Goal: Task Accomplishment & Management: Manage account settings

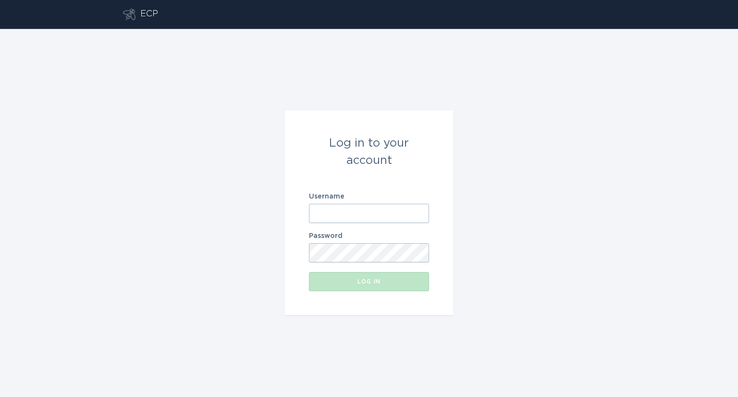
click at [389, 217] on input "Username" at bounding box center [369, 213] width 120 height 19
type input "[EMAIL_ADDRESS][DOMAIN_NAME]"
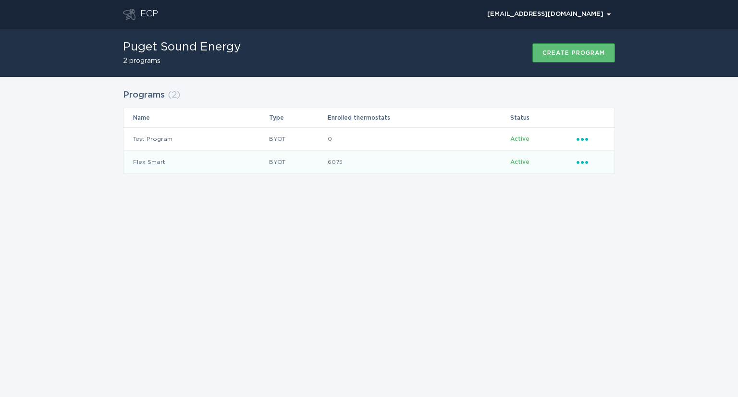
click at [577, 165] on div "Ellipsis" at bounding box center [590, 162] width 28 height 11
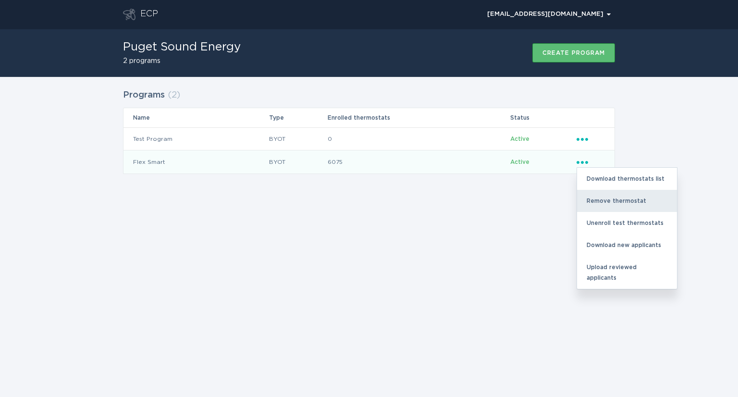
click at [610, 198] on div "Remove thermostat" at bounding box center [627, 201] width 100 height 22
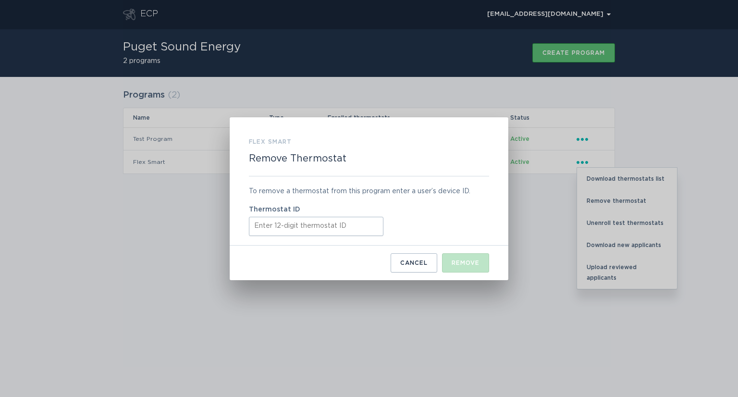
click at [310, 229] on input "Thermostat ID" at bounding box center [316, 226] width 134 height 19
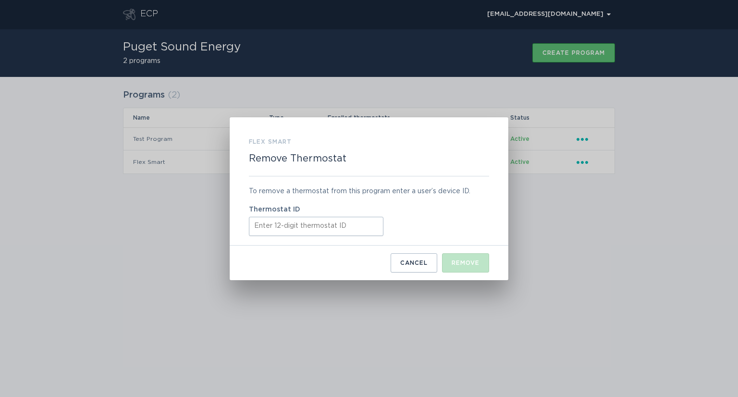
paste input "413701755508"
type input "413701755508"
click at [465, 258] on button "Remove" at bounding box center [465, 262] width 47 height 19
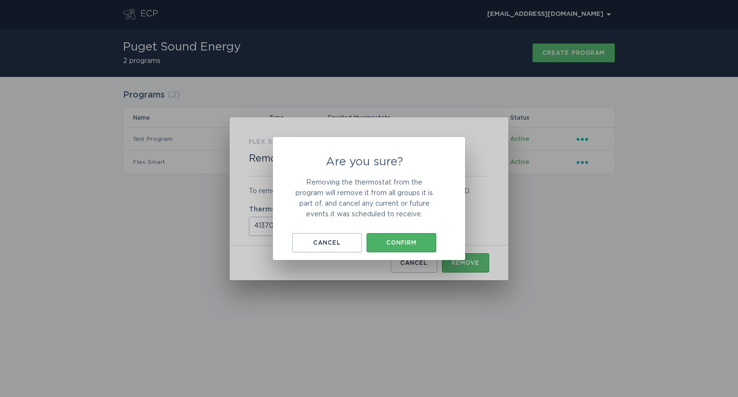
click at [408, 243] on div "Confirm" at bounding box center [401, 243] width 60 height 6
